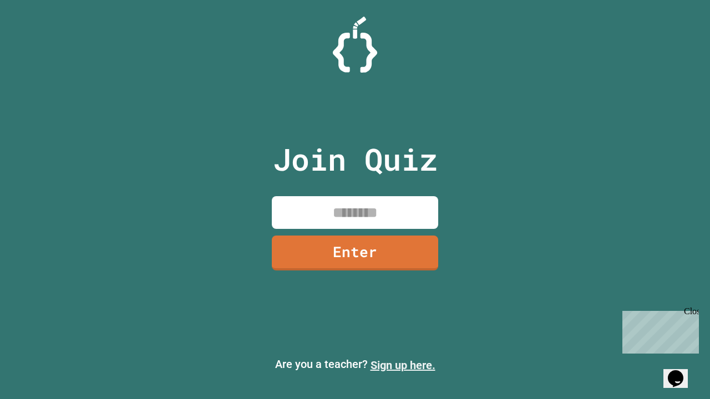
click at [403, 365] on link "Sign up here." at bounding box center [402, 365] width 65 height 13
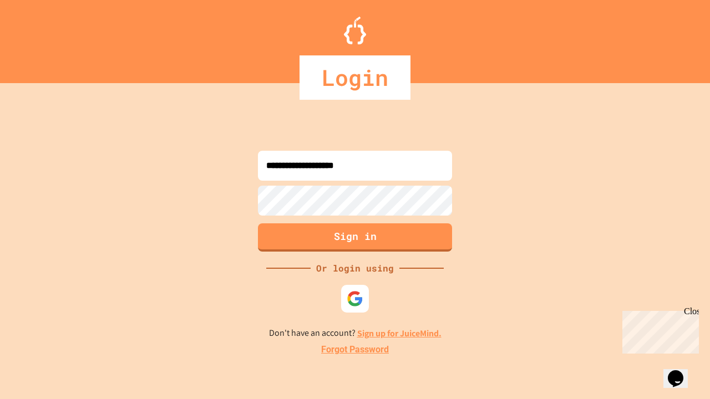
type input "**********"
